Goal: Information Seeking & Learning: Learn about a topic

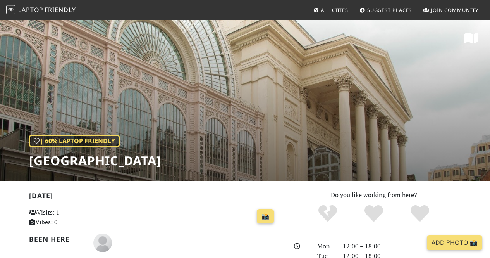
click at [322, 16] on link "All Cities" at bounding box center [330, 10] width 41 height 14
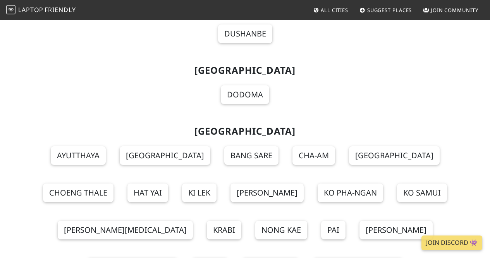
scroll to position [8898, 0]
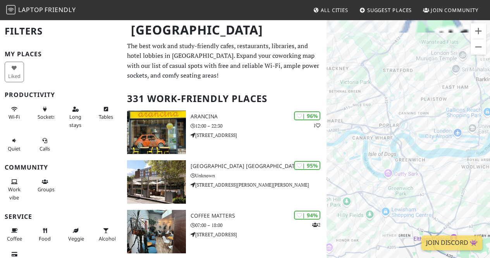
drag, startPoint x: 377, startPoint y: 123, endPoint x: 445, endPoint y: 181, distance: 89.4
click at [445, 181] on div at bounding box center [409, 148] width 164 height 258
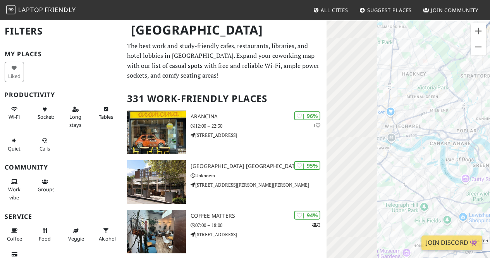
drag, startPoint x: 388, startPoint y: 155, endPoint x: 469, endPoint y: 160, distance: 80.4
click at [469, 160] on div at bounding box center [409, 148] width 164 height 258
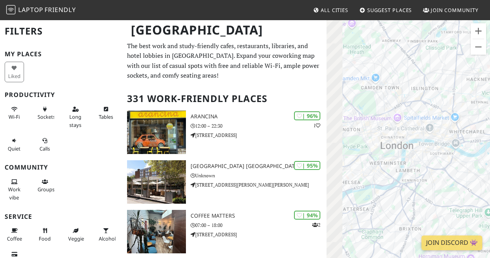
drag, startPoint x: 407, startPoint y: 179, endPoint x: 465, endPoint y: 188, distance: 59.1
click at [465, 188] on div at bounding box center [409, 148] width 164 height 258
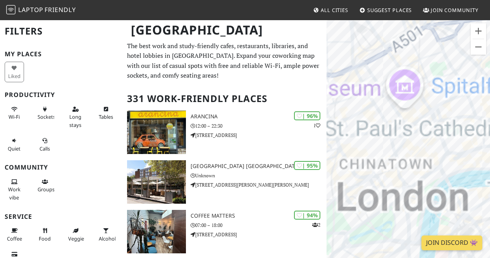
drag, startPoint x: 386, startPoint y: 144, endPoint x: 433, endPoint y: 242, distance: 108.6
click at [433, 242] on body "Laptop Friendly All Cities Suggest Places Join Community London Filters My Plac…" at bounding box center [245, 129] width 490 height 258
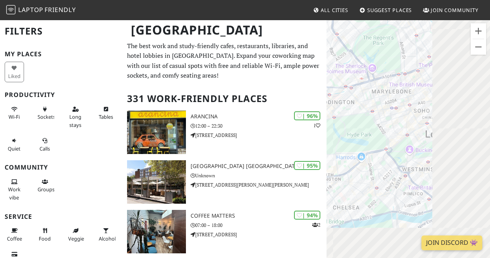
drag, startPoint x: 456, startPoint y: 173, endPoint x: 334, endPoint y: 118, distance: 133.8
click at [334, 118] on div at bounding box center [409, 148] width 164 height 258
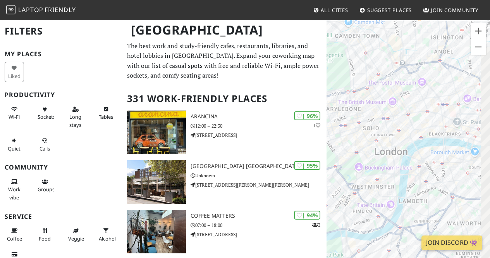
drag, startPoint x: 447, startPoint y: 153, endPoint x: 401, endPoint y: 169, distance: 48.8
click at [401, 169] on div at bounding box center [409, 148] width 164 height 258
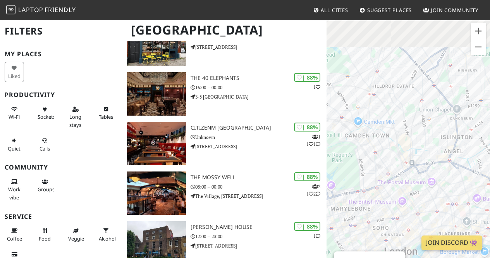
scroll to position [637, 0]
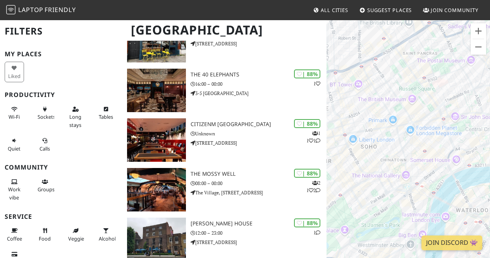
drag, startPoint x: 423, startPoint y: 198, endPoint x: 496, endPoint y: 131, distance: 99.6
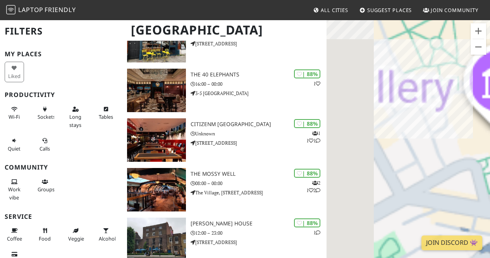
drag, startPoint x: 364, startPoint y: 172, endPoint x: 428, endPoint y: 195, distance: 68.1
click at [428, 195] on div at bounding box center [409, 148] width 164 height 258
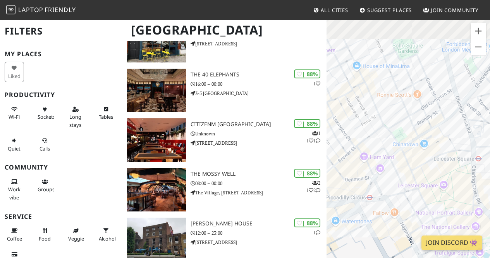
drag, startPoint x: 371, startPoint y: 108, endPoint x: 395, endPoint y: 189, distance: 84.3
click at [395, 189] on div at bounding box center [409, 148] width 164 height 258
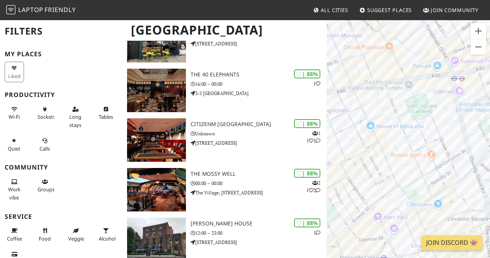
drag, startPoint x: 429, startPoint y: 123, endPoint x: 406, endPoint y: 183, distance: 64.1
click at [406, 183] on div at bounding box center [409, 148] width 164 height 258
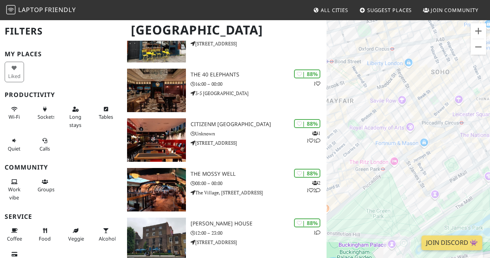
drag, startPoint x: 354, startPoint y: 173, endPoint x: 425, endPoint y: 72, distance: 123.4
click at [425, 72] on div at bounding box center [409, 148] width 164 height 258
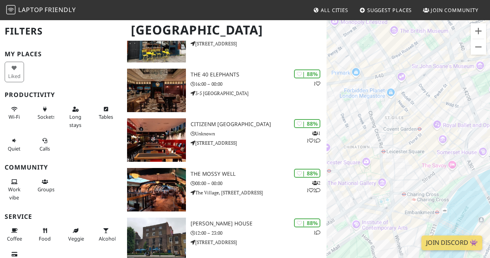
drag, startPoint x: 469, startPoint y: 128, endPoint x: 344, endPoint y: 179, distance: 135.3
click at [344, 179] on div at bounding box center [409, 148] width 164 height 258
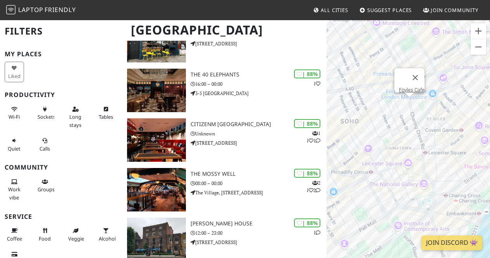
click at [410, 103] on div "Foyles Cafe" at bounding box center [409, 148] width 164 height 258
click at [412, 87] on link "Foyles Cafe" at bounding box center [412, 90] width 26 height 6
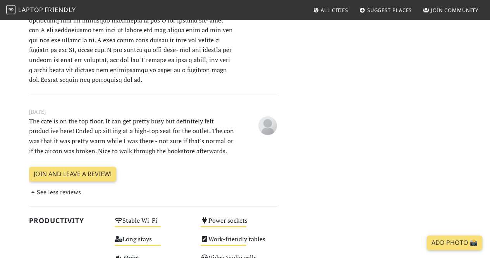
scroll to position [392, 0]
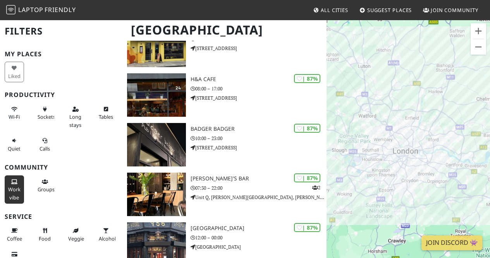
click at [12, 186] on span "Work vibe" at bounding box center [14, 193] width 12 height 15
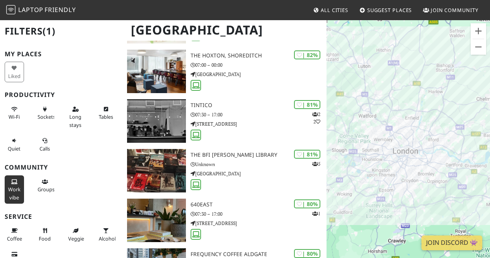
scroll to position [848, 0]
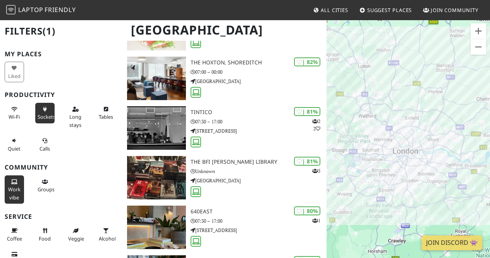
click at [37, 113] on button "Sockets" at bounding box center [44, 113] width 19 height 21
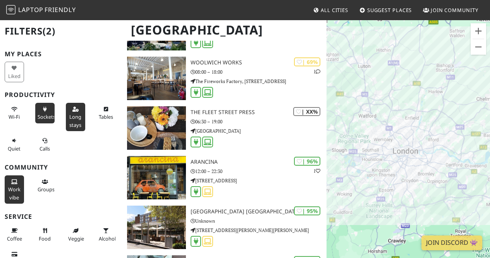
click at [69, 116] on span "Long stays" at bounding box center [75, 120] width 12 height 15
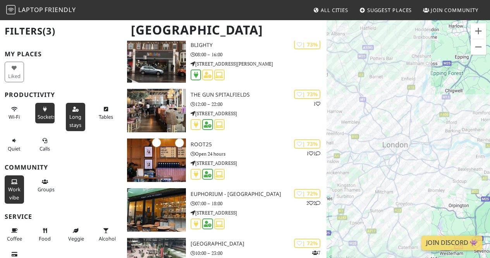
scroll to position [4584, 0]
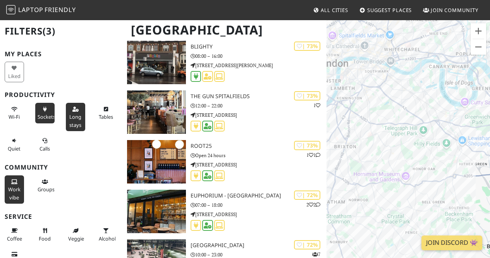
drag, startPoint x: 394, startPoint y: 139, endPoint x: 496, endPoint y: 244, distance: 145.9
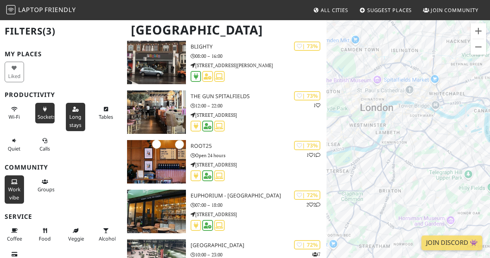
drag, startPoint x: 387, startPoint y: 88, endPoint x: 440, endPoint y: 137, distance: 73.3
click at [440, 137] on div at bounding box center [409, 148] width 164 height 258
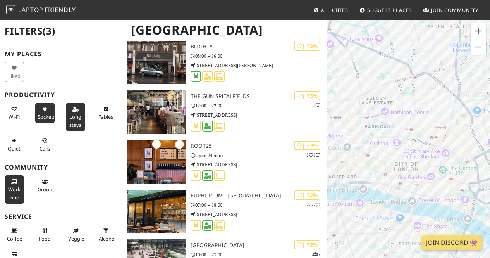
drag, startPoint x: 398, startPoint y: 88, endPoint x: 414, endPoint y: 257, distance: 169.0
click at [414, 257] on div at bounding box center [409, 148] width 164 height 258
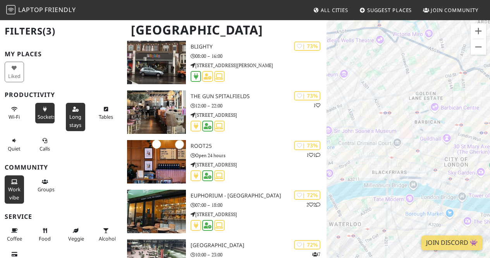
drag, startPoint x: 448, startPoint y: 116, endPoint x: 496, endPoint y: 103, distance: 49.6
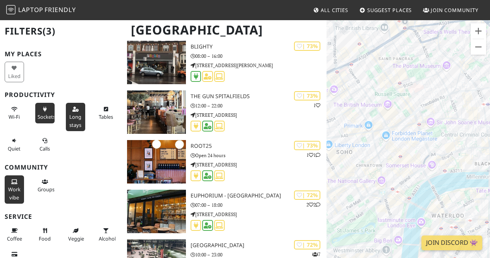
drag, startPoint x: 385, startPoint y: 124, endPoint x: 457, endPoint y: 117, distance: 72.5
click at [457, 117] on div at bounding box center [409, 148] width 164 height 258
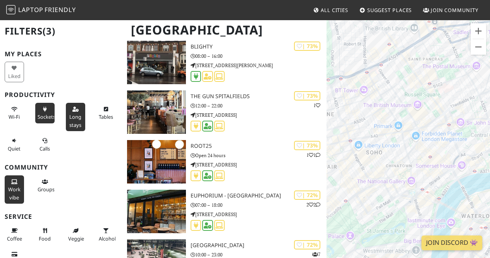
drag, startPoint x: 386, startPoint y: 133, endPoint x: 425, endPoint y: 128, distance: 40.0
click at [425, 128] on div at bounding box center [409, 148] width 164 height 258
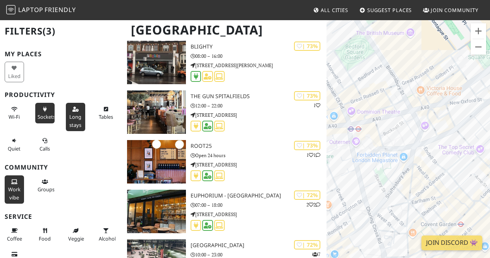
drag, startPoint x: 444, startPoint y: 198, endPoint x: 456, endPoint y: 143, distance: 55.9
click at [456, 143] on div at bounding box center [409, 148] width 164 height 258
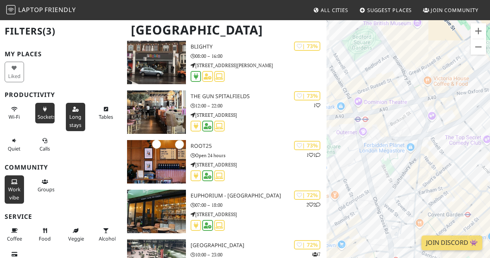
drag, startPoint x: 393, startPoint y: 183, endPoint x: 399, endPoint y: 131, distance: 53.1
click at [399, 131] on div at bounding box center [409, 148] width 164 height 258
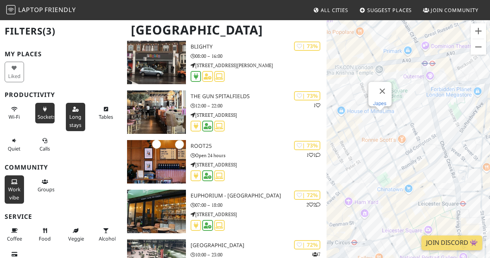
click at [379, 100] on link "Japes" at bounding box center [380, 103] width 14 height 6
